Goal: Information Seeking & Learning: Learn about a topic

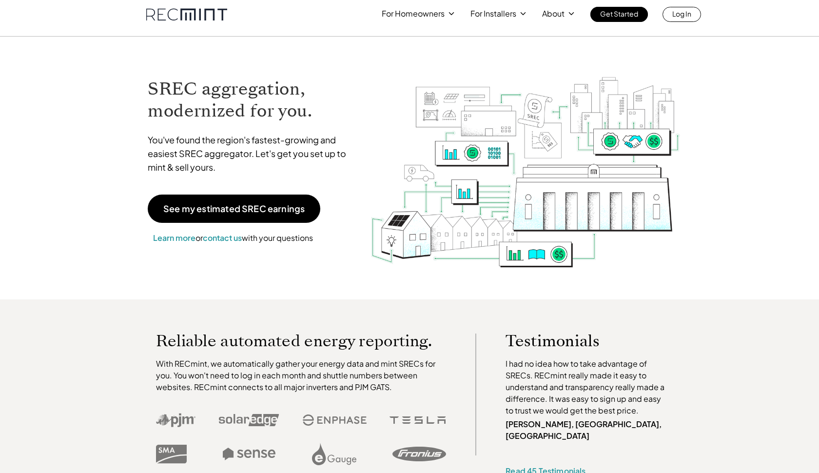
scroll to position [9, 0]
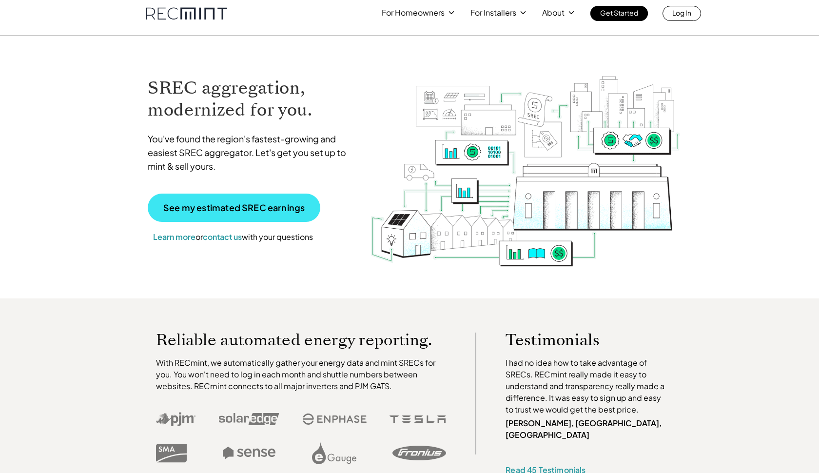
click at [241, 206] on p "See my estimated SREC earnings" at bounding box center [233, 207] width 141 height 9
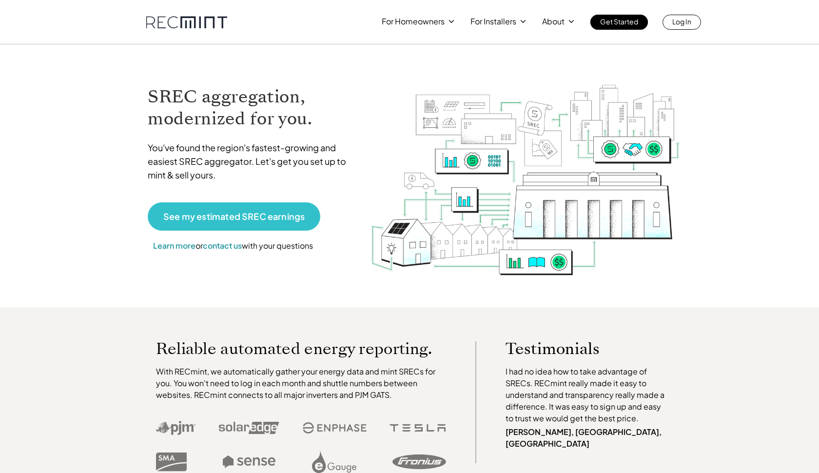
scroll to position [0, 0]
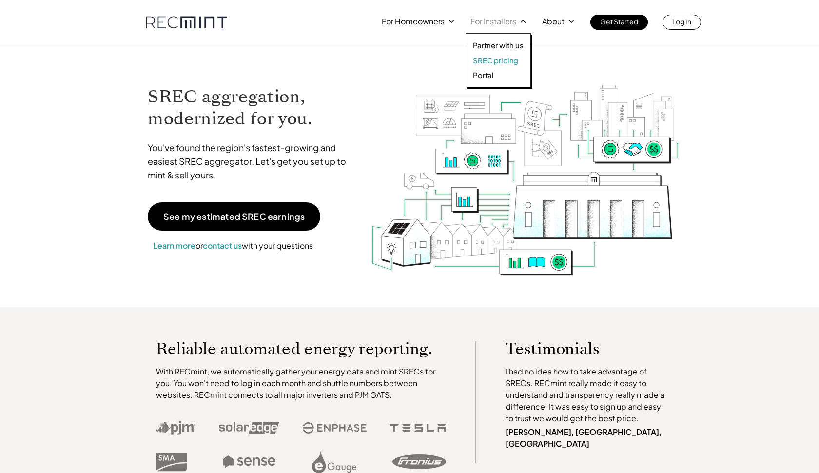
click at [500, 59] on p "SREC pricing" at bounding box center [495, 61] width 45 height 10
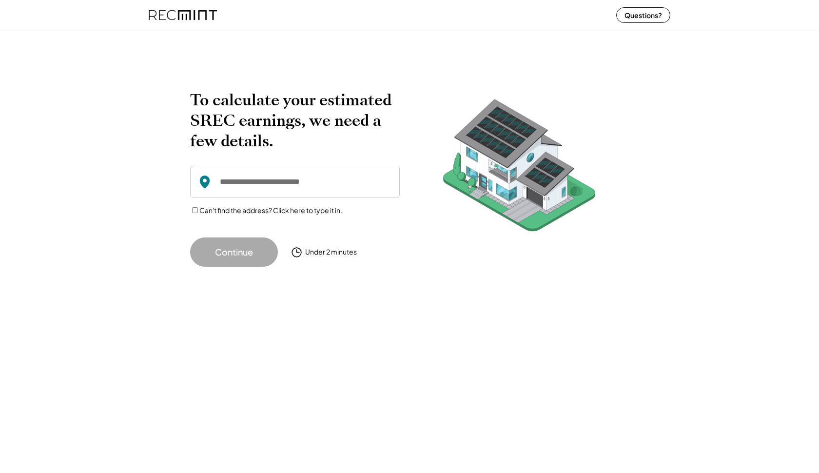
click at [260, 189] on input "input" at bounding box center [295, 182] width 210 height 32
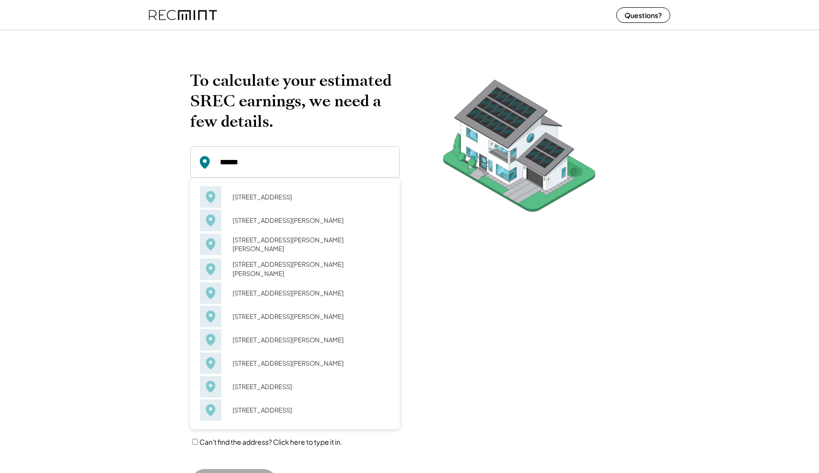
drag, startPoint x: 280, startPoint y: 218, endPoint x: 300, endPoint y: 196, distance: 29.4
click at [300, 196] on div "60 Dahlia [GEOGRAPHIC_DATA] [STREET_ADDRESS][PERSON_NAME] [STREET_ADDRESS][PERS…" at bounding box center [295, 303] width 190 height 236
click at [300, 196] on div "[STREET_ADDRESS]" at bounding box center [308, 197] width 164 height 14
type input "**********"
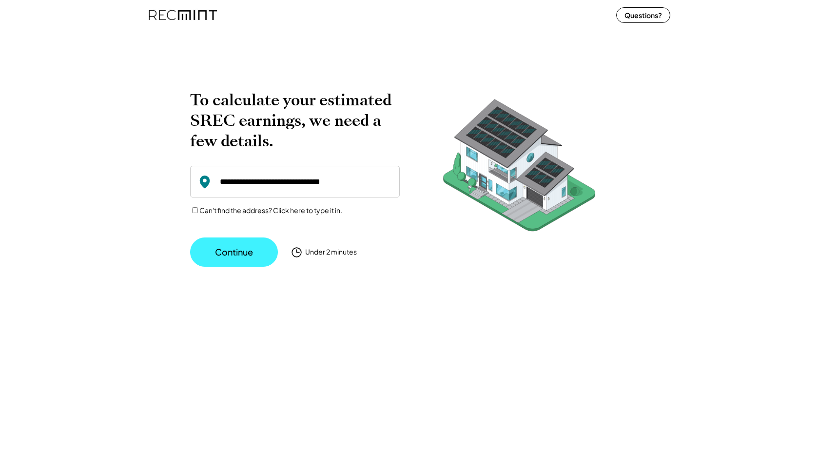
click at [247, 252] on button "Continue" at bounding box center [234, 251] width 88 height 29
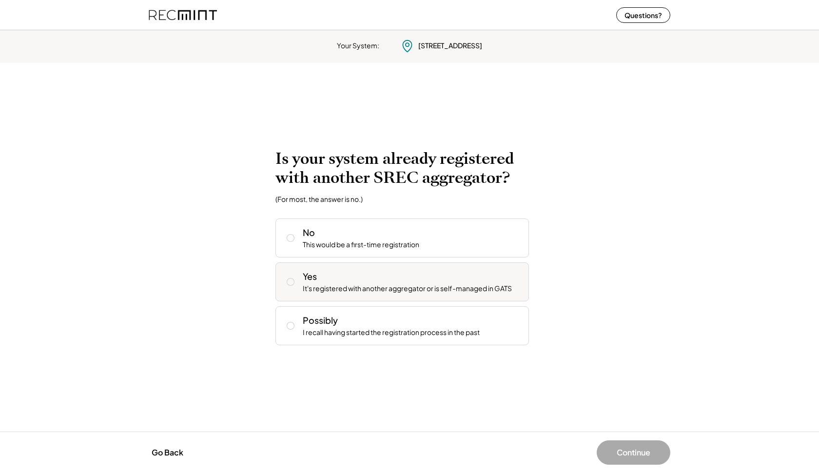
click at [351, 288] on div "It's registered with another aggregator or is self-managed in GATS" at bounding box center [407, 289] width 209 height 10
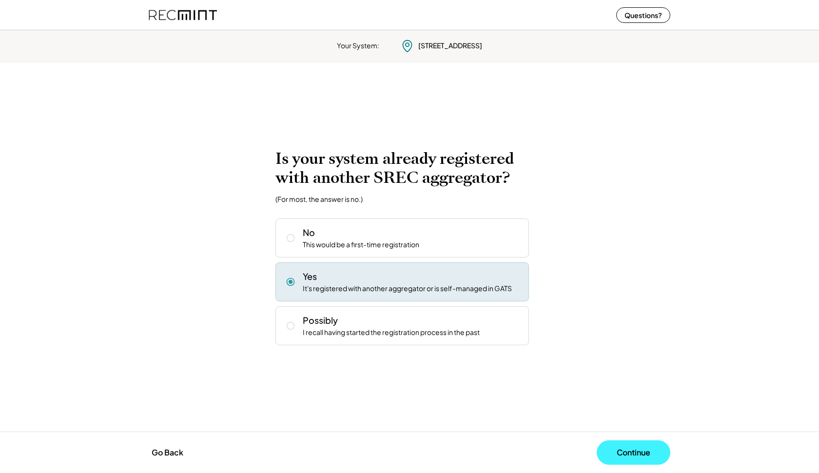
click at [645, 452] on button "Continue" at bounding box center [634, 452] width 74 height 24
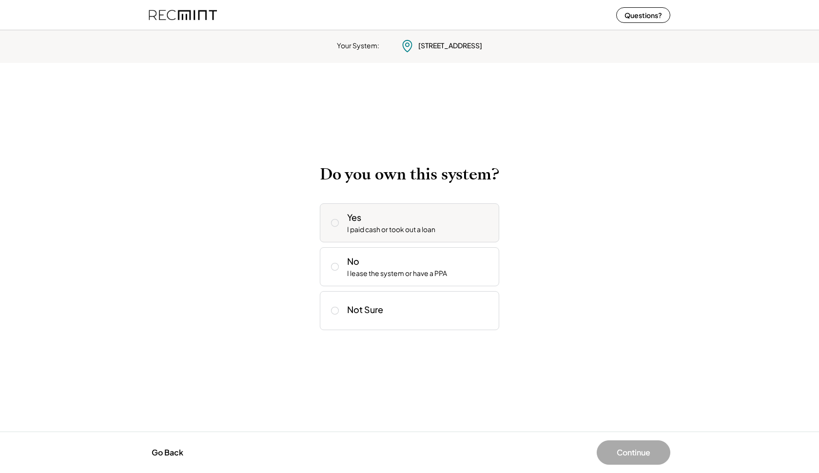
click at [452, 229] on div "Yes I paid cash or took out a loan" at bounding box center [419, 222] width 144 height 23
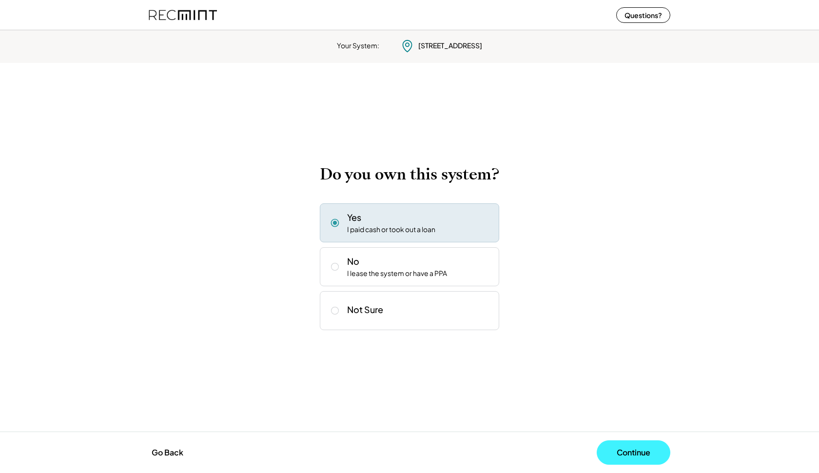
click at [621, 449] on button "Continue" at bounding box center [634, 452] width 74 height 24
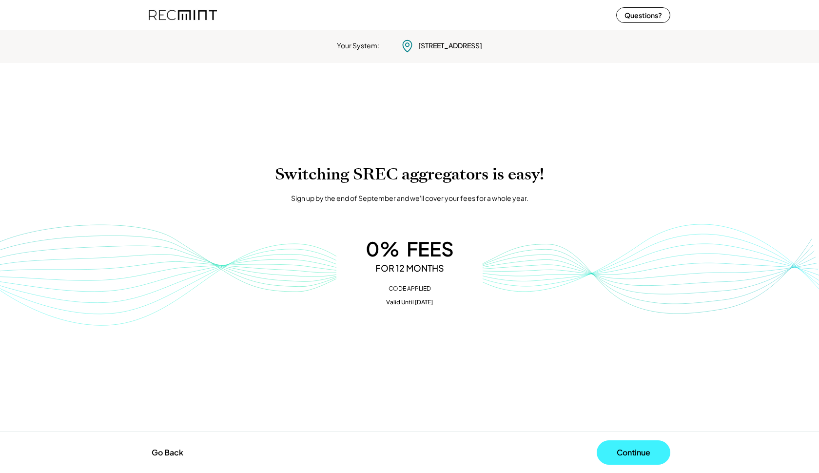
click at [621, 447] on button "Continue" at bounding box center [634, 452] width 74 height 24
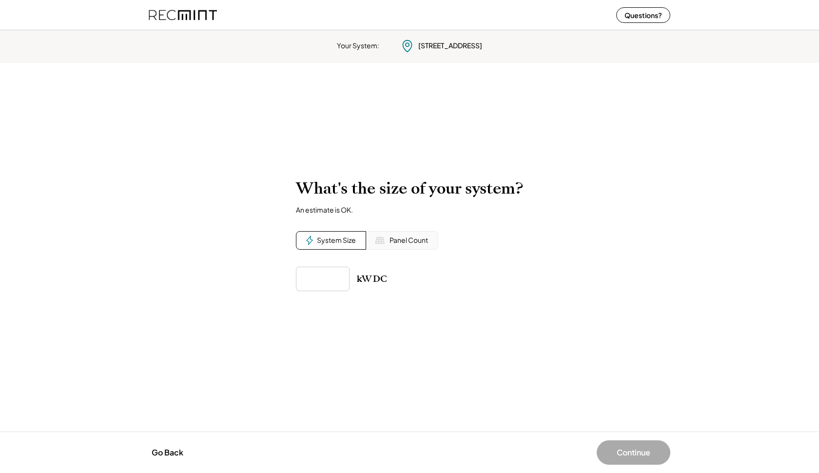
click at [390, 243] on div "Panel Count" at bounding box center [409, 240] width 39 height 10
click at [324, 277] on input "input" at bounding box center [323, 279] width 54 height 24
type input "**"
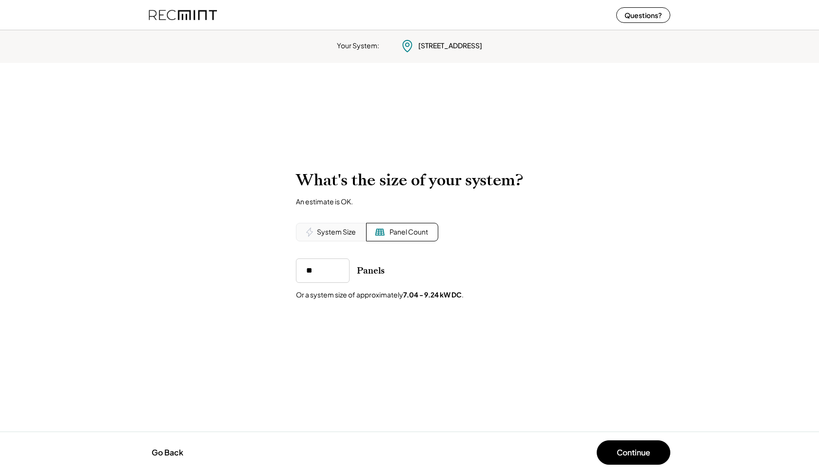
click at [390, 322] on div "To calculate your estimated SREC earnings, we need a few details. [GEOGRAPHIC_D…" at bounding box center [409, 247] width 819 height 173
click at [612, 448] on button "Continue" at bounding box center [634, 452] width 74 height 24
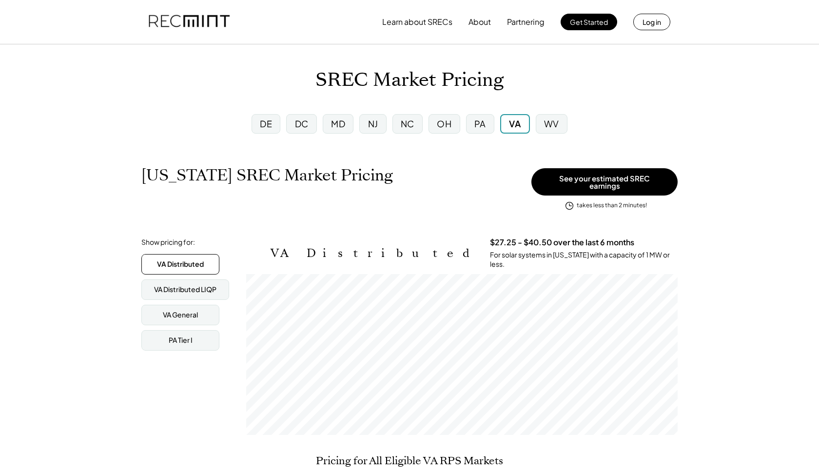
scroll to position [161, 431]
click at [371, 122] on div "NJ" at bounding box center [373, 123] width 10 height 12
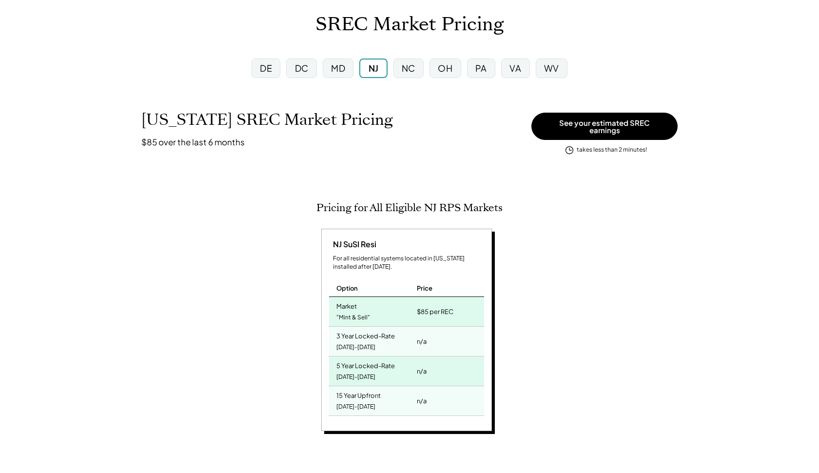
scroll to position [57, 0]
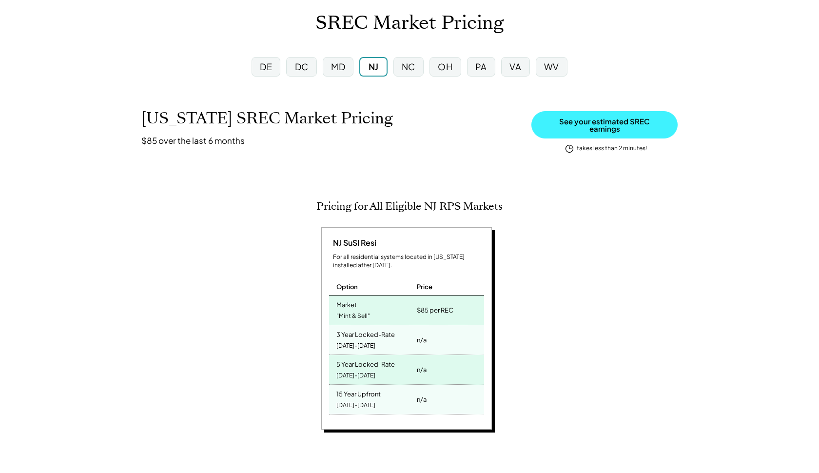
click at [587, 127] on button "See your estimated SREC earnings" at bounding box center [604, 124] width 146 height 27
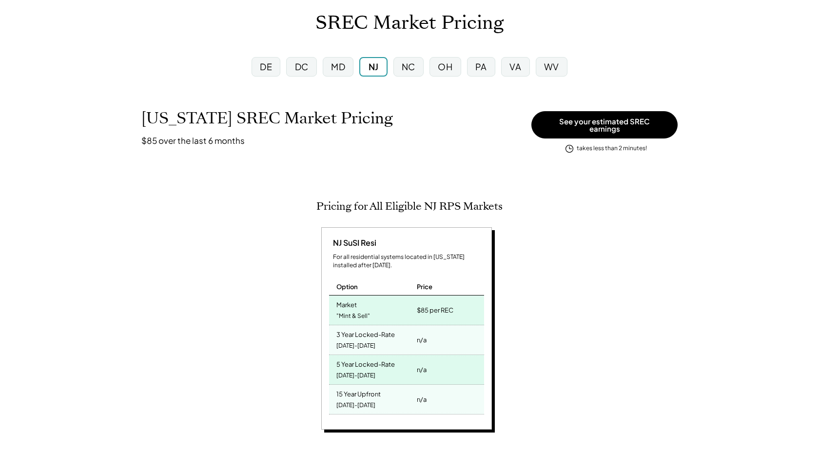
click at [477, 69] on div "PA" at bounding box center [481, 66] width 12 height 12
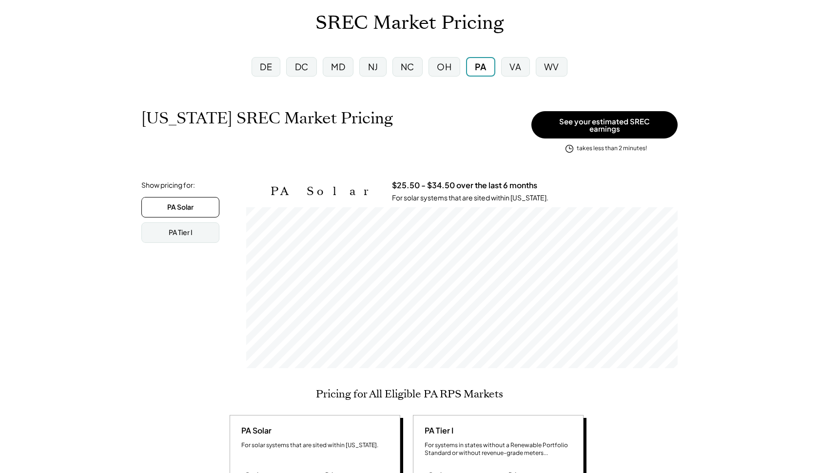
scroll to position [161, 431]
click at [340, 65] on div "MD" at bounding box center [338, 66] width 14 height 12
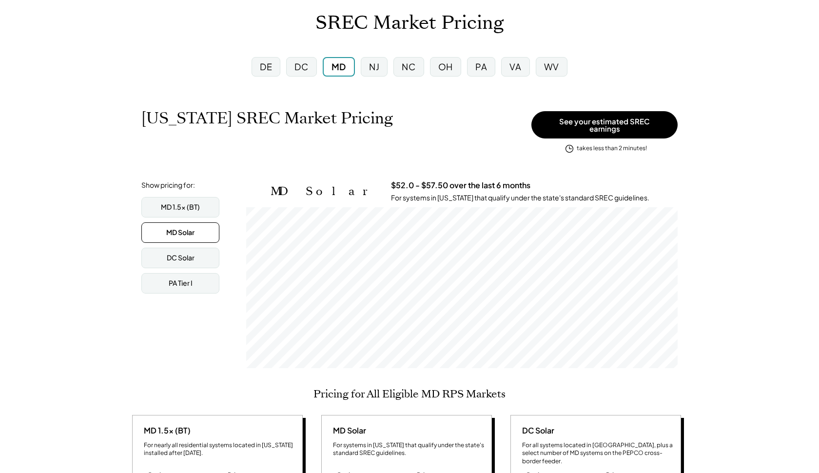
click at [300, 74] on div "DC" at bounding box center [301, 66] width 30 height 19
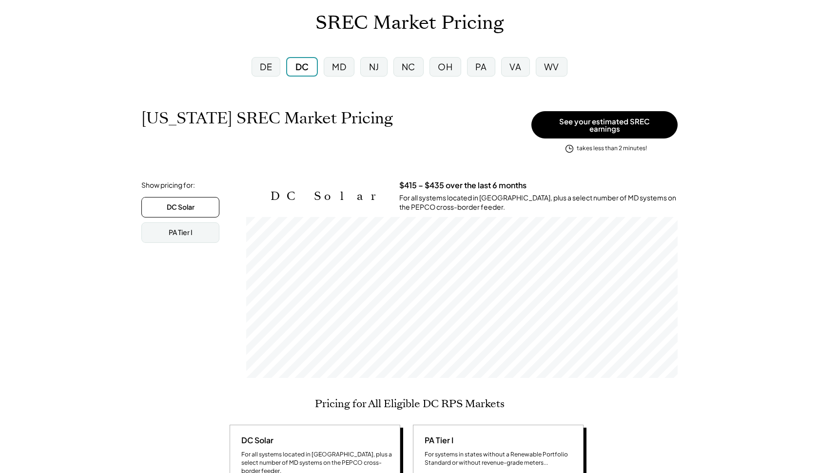
click at [265, 69] on div "DE" at bounding box center [266, 66] width 12 height 12
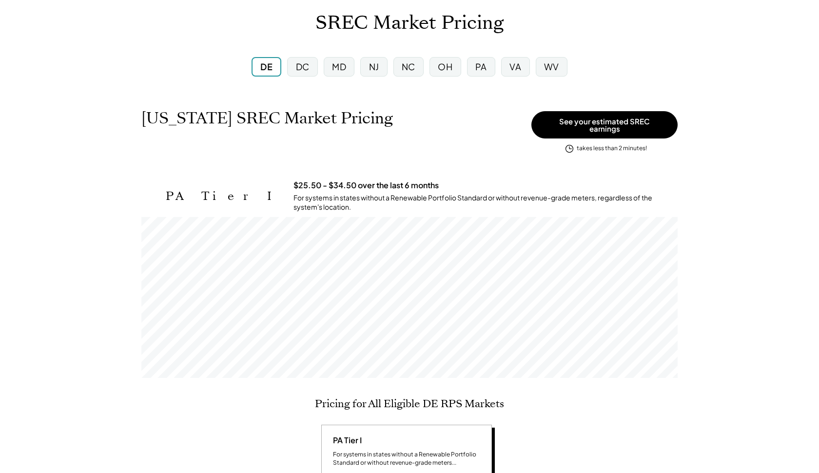
scroll to position [161, 536]
click at [297, 71] on div "DC" at bounding box center [303, 66] width 14 height 12
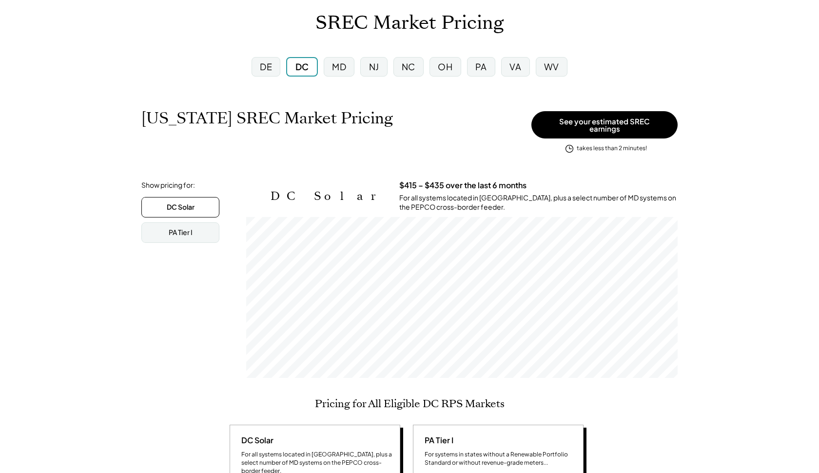
scroll to position [161, 431]
click at [345, 64] on div "MD" at bounding box center [339, 66] width 14 height 12
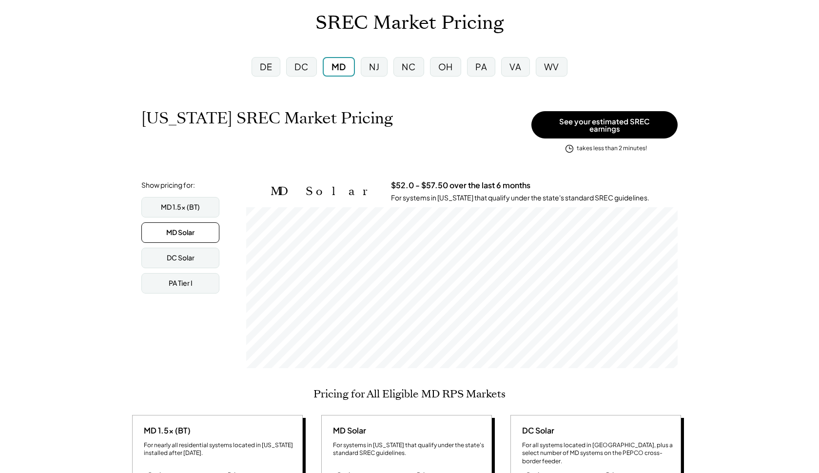
scroll to position [161, 431]
click at [362, 67] on div "NJ" at bounding box center [374, 66] width 27 height 19
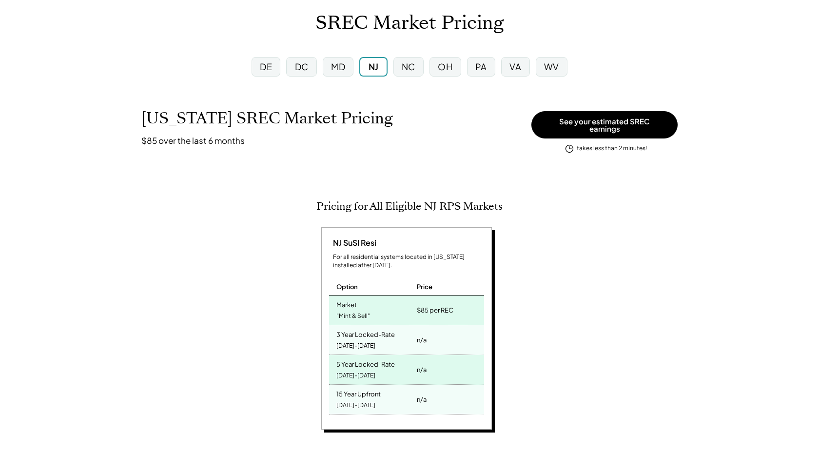
click at [405, 69] on div "NC" at bounding box center [409, 66] width 14 height 12
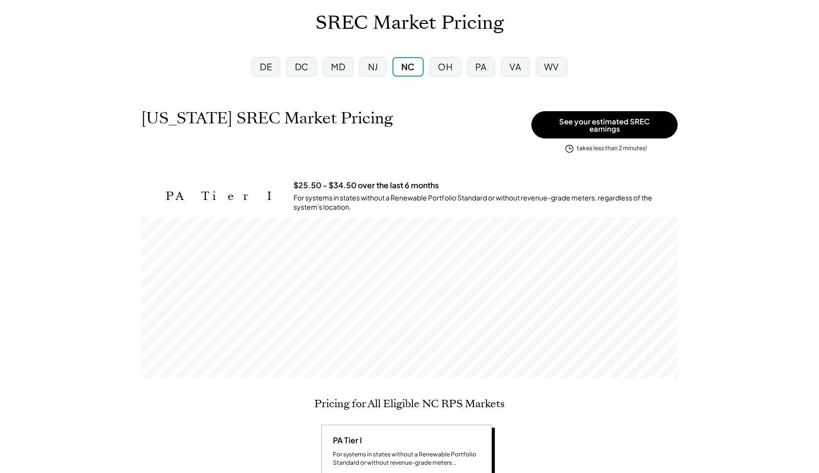
scroll to position [161, 536]
click at [438, 71] on div "OH" at bounding box center [444, 66] width 31 height 19
click at [480, 68] on div "PA" at bounding box center [481, 66] width 12 height 12
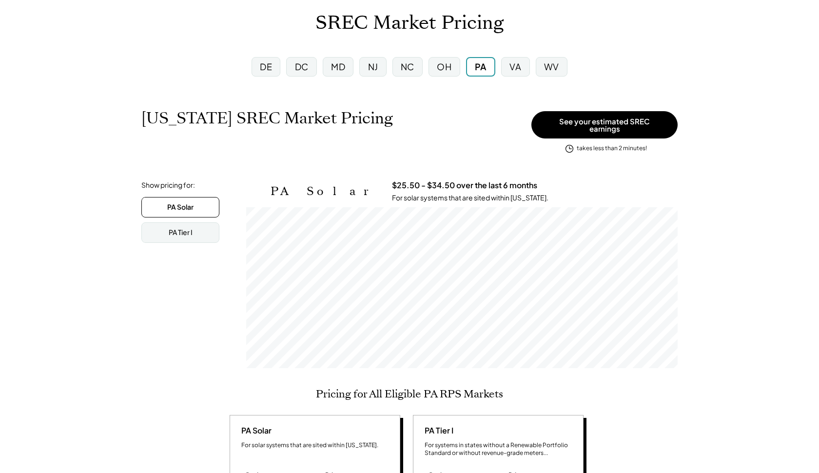
scroll to position [161, 431]
click at [515, 73] on div "VA" at bounding box center [515, 66] width 28 height 19
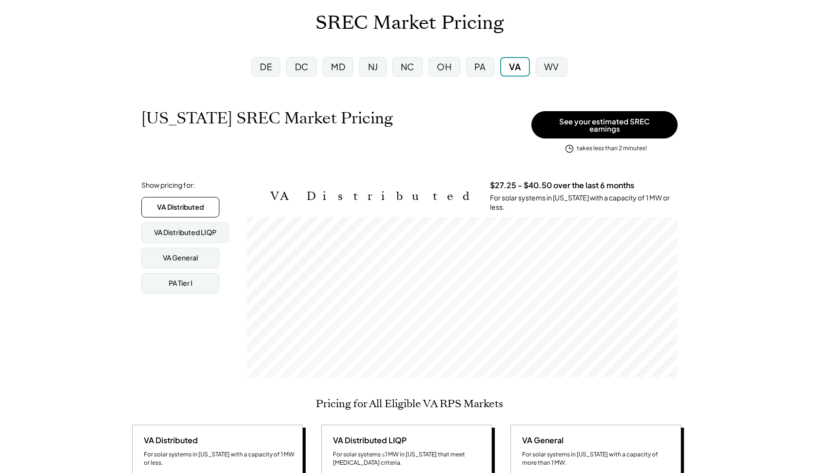
scroll to position [161, 431]
click at [555, 61] on div "WV" at bounding box center [551, 66] width 15 height 12
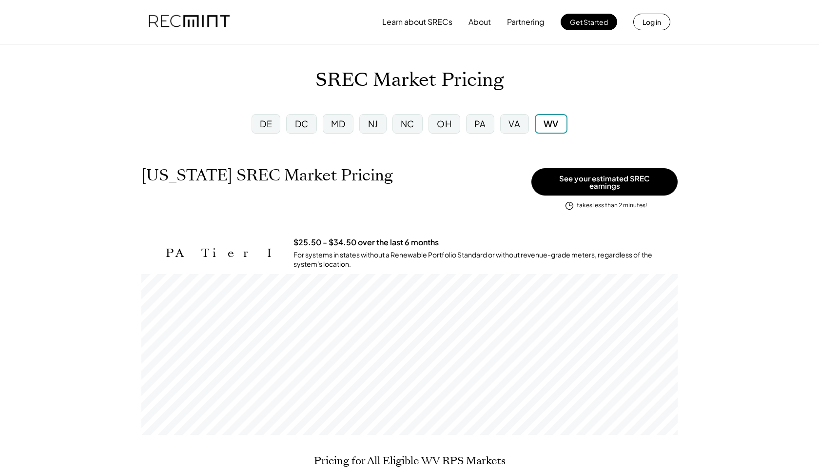
click at [391, 32] on div "Learn about SRECs About Partnering Get Started Log in" at bounding box center [409, 22] width 541 height 44
click at [408, 19] on button "Learn about SRECs" at bounding box center [417, 21] width 70 height 19
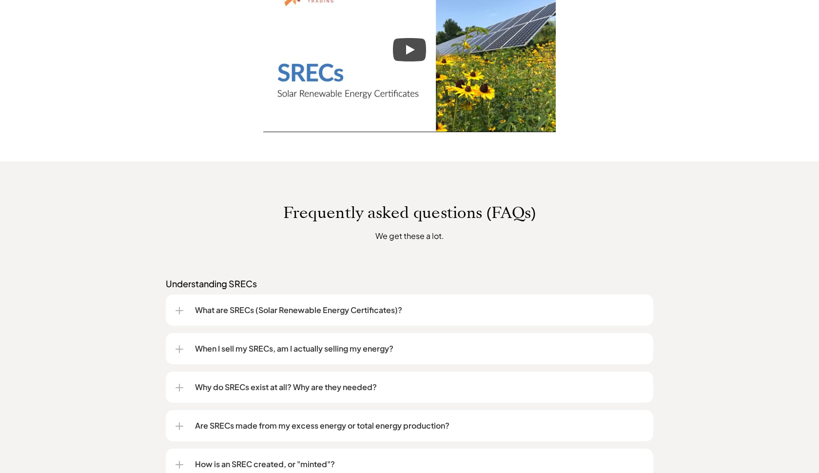
scroll to position [643, 0]
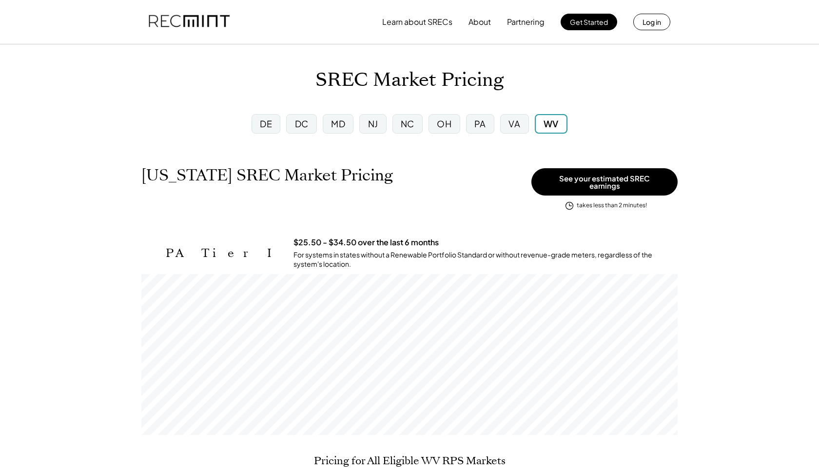
scroll to position [161, 536]
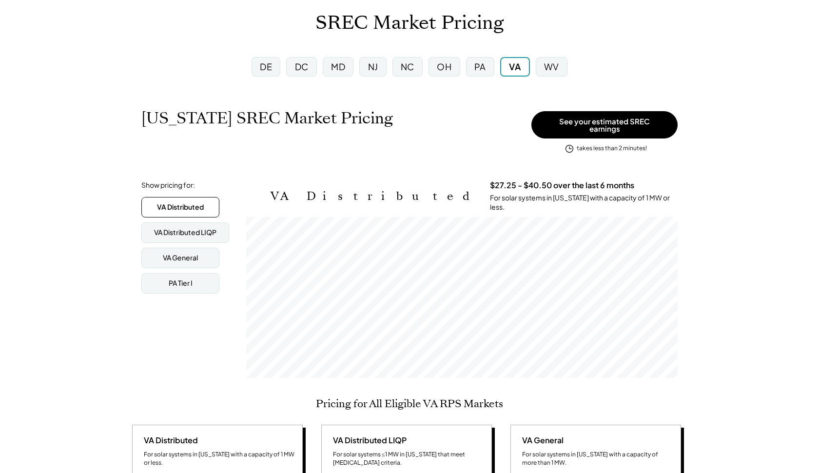
scroll to position [161, 431]
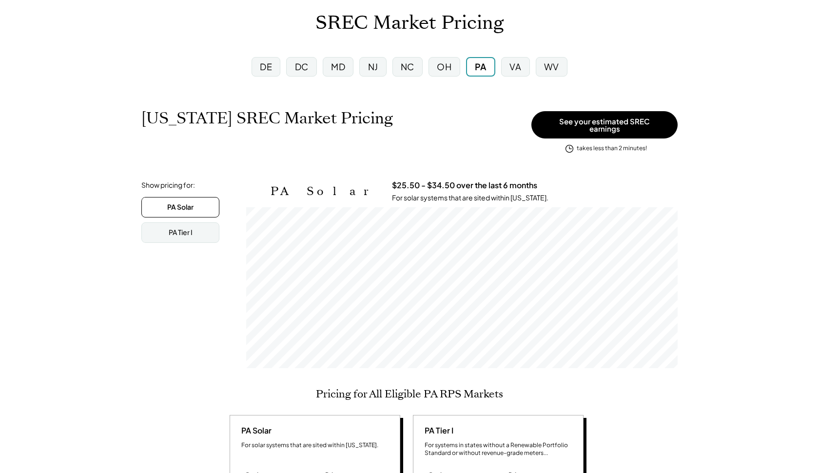
scroll to position [161, 431]
click at [178, 228] on div "PA Tier I" at bounding box center [181, 233] width 24 height 10
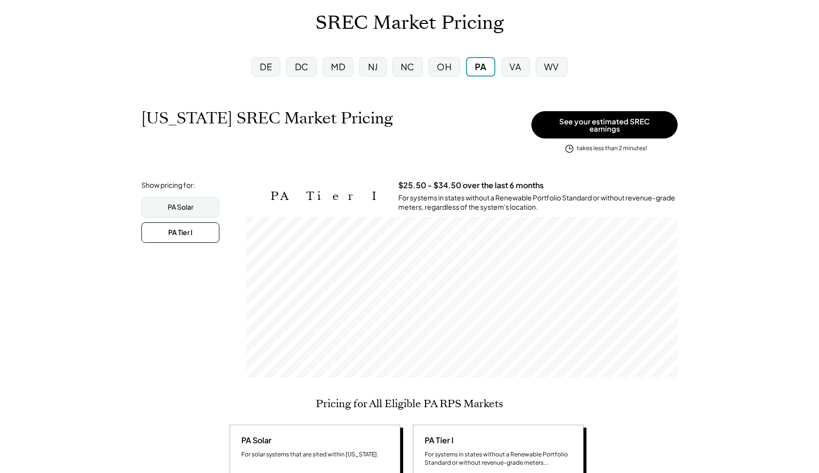
click at [367, 66] on div "NJ" at bounding box center [372, 66] width 27 height 19
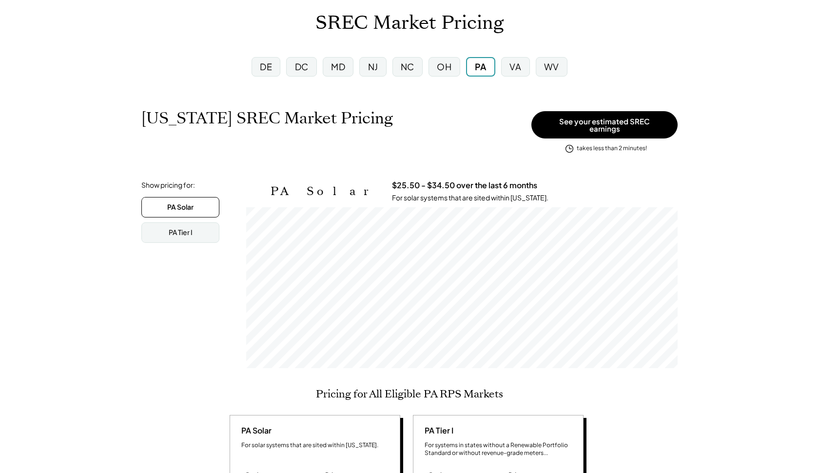
scroll to position [161, 431]
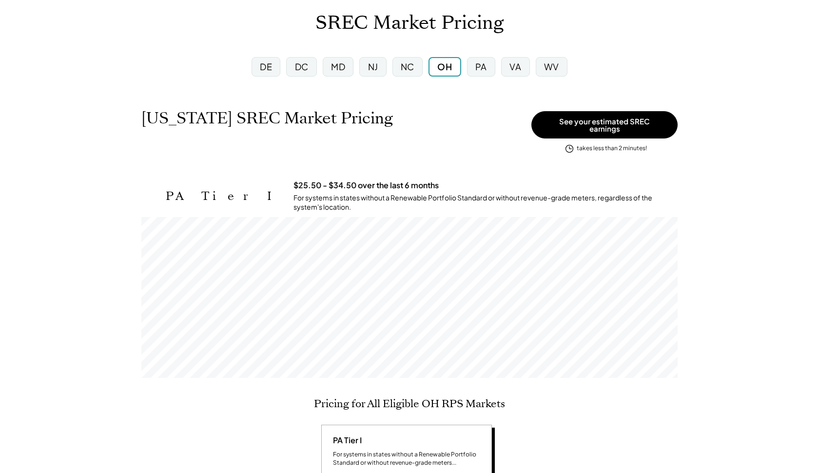
scroll to position [161, 536]
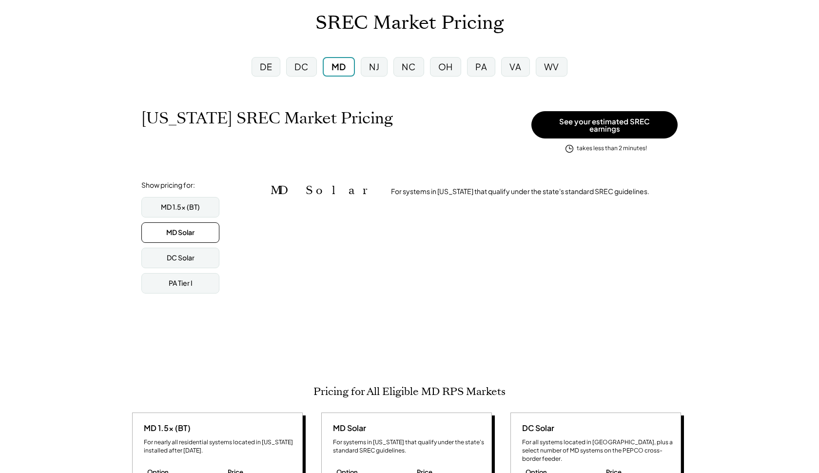
scroll to position [487497, 487497]
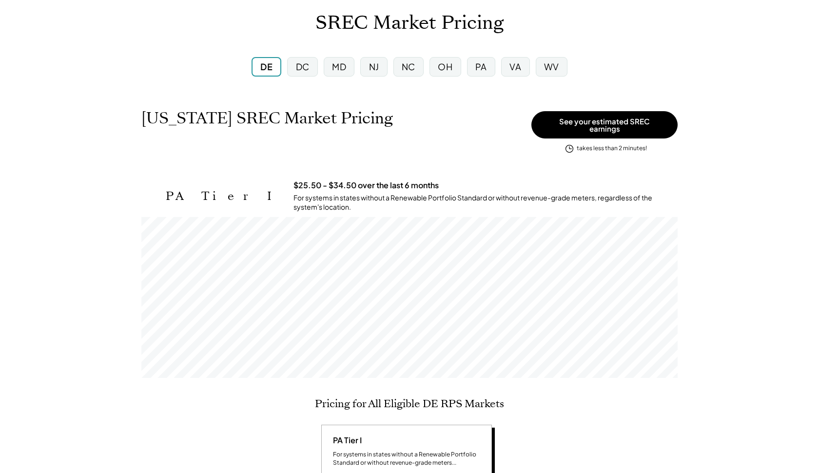
scroll to position [161, 536]
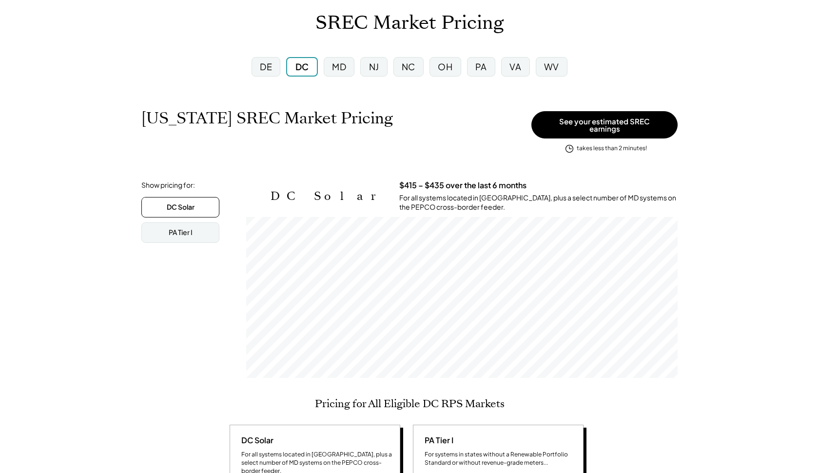
scroll to position [161, 431]
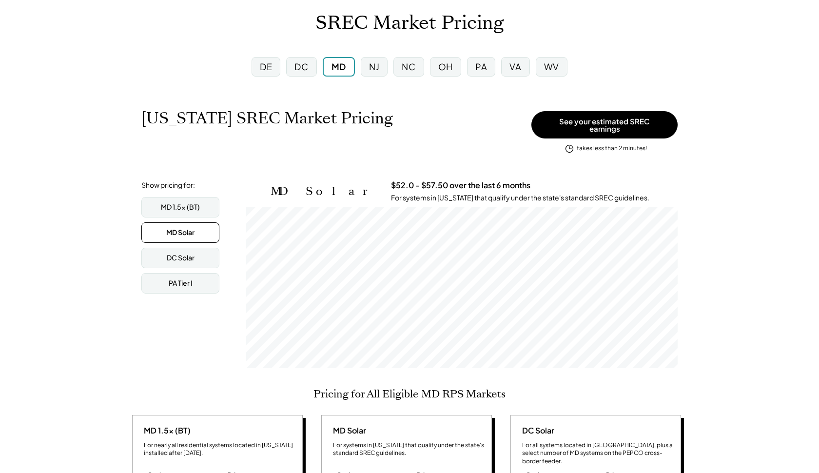
scroll to position [161, 431]
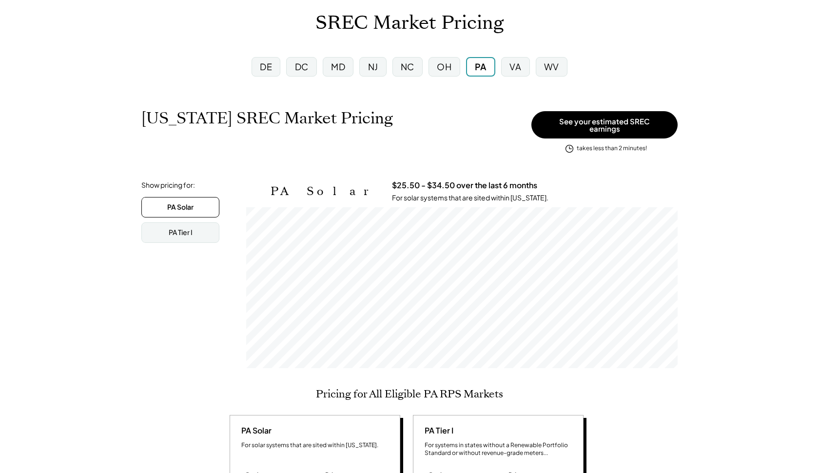
scroll to position [161, 431]
